Goal: Contribute content

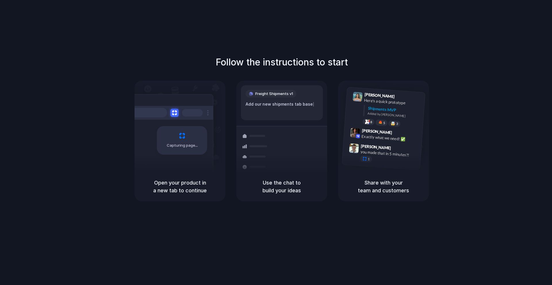
click at [340, 22] on div "Follow the instructions to start Capturing page Open your product in a new tab …" at bounding box center [281, 148] width 563 height 297
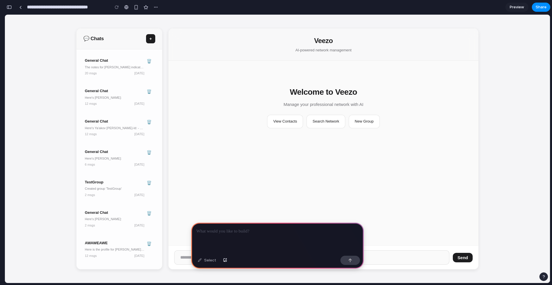
click at [265, 234] on div at bounding box center [277, 238] width 172 height 31
click at [205, 261] on div "Select" at bounding box center [207, 260] width 24 height 9
click at [207, 261] on div "Select" at bounding box center [207, 260] width 24 height 9
click at [238, 228] on p at bounding box center [277, 231] width 162 height 7
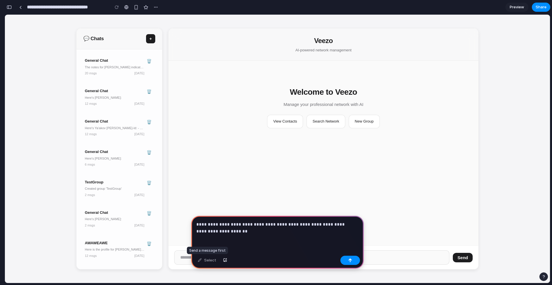
click at [208, 261] on div "Select" at bounding box center [207, 260] width 24 height 9
click at [351, 261] on div "button" at bounding box center [350, 261] width 4 height 4
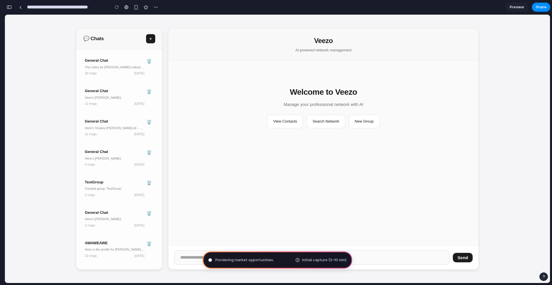
drag, startPoint x: 280, startPoint y: 261, endPoint x: 219, endPoint y: 259, distance: 60.4
click at [219, 258] on div "Pondering market opportunities . Initial capture (3–10 min)" at bounding box center [277, 260] width 149 height 17
click at [219, 260] on span "Pondering market opportunities ." at bounding box center [244, 260] width 59 height 6
click at [219, 260] on span "Pondering market opportunities .." at bounding box center [244, 260] width 59 height 6
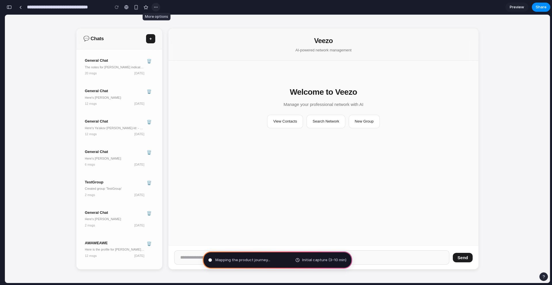
click at [153, 9] on button "button" at bounding box center [155, 7] width 9 height 9
click at [155, 9] on div "Duplicate Delete" at bounding box center [276, 142] width 552 height 285
type input "**********"
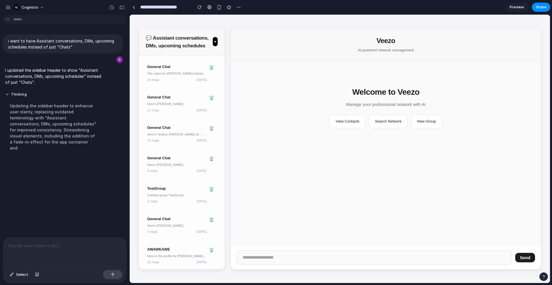
click at [216, 41] on button "+" at bounding box center [215, 41] width 5 height 9
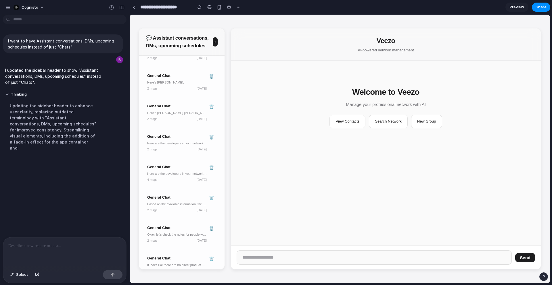
click at [516, 8] on span "Preview" at bounding box center [516, 7] width 14 height 6
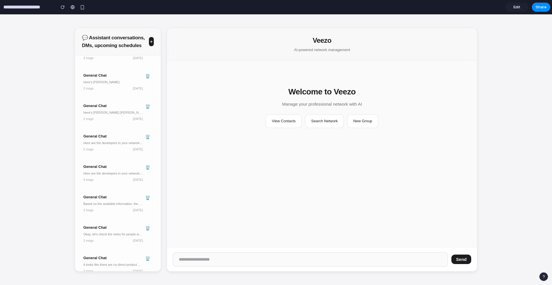
click at [516, 8] on span "Edit" at bounding box center [516, 7] width 7 height 6
